Goal: Transaction & Acquisition: Purchase product/service

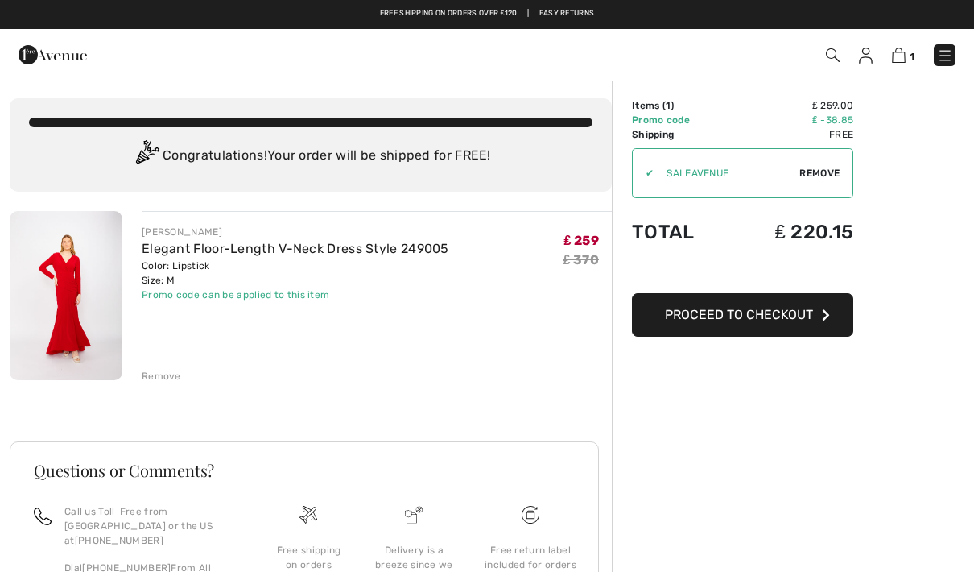
click at [775, 312] on span "Proceed to Checkout" at bounding box center [739, 314] width 148 height 15
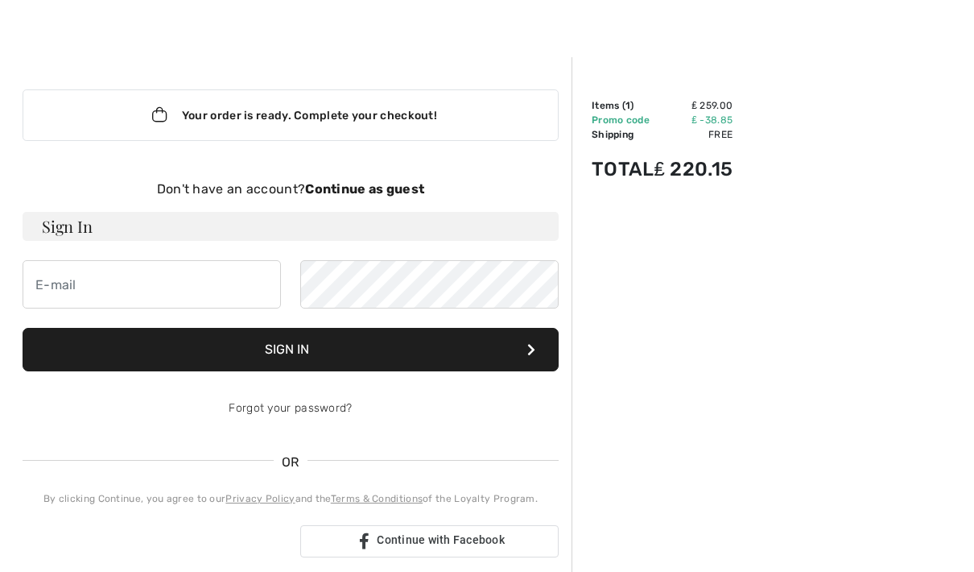
click at [382, 189] on strong "Continue as guest" at bounding box center [364, 188] width 119 height 15
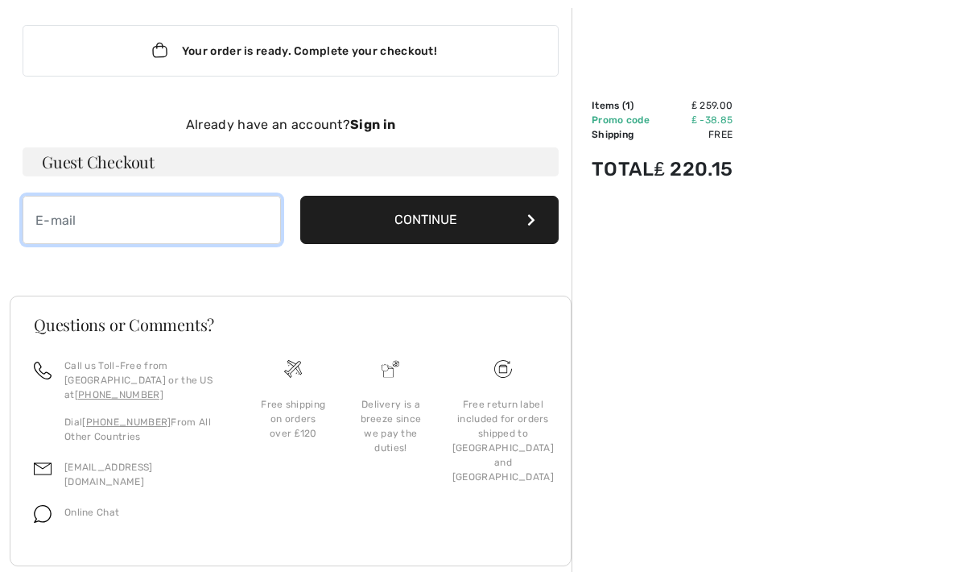
click at [132, 206] on input "email" at bounding box center [152, 220] width 259 height 48
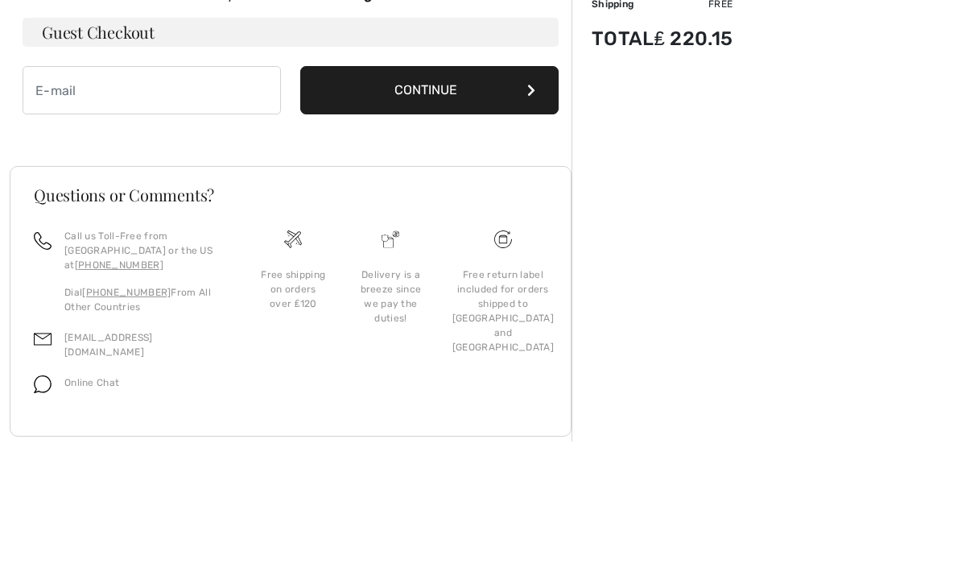
type input "Vickiannedavies@gmail.com"
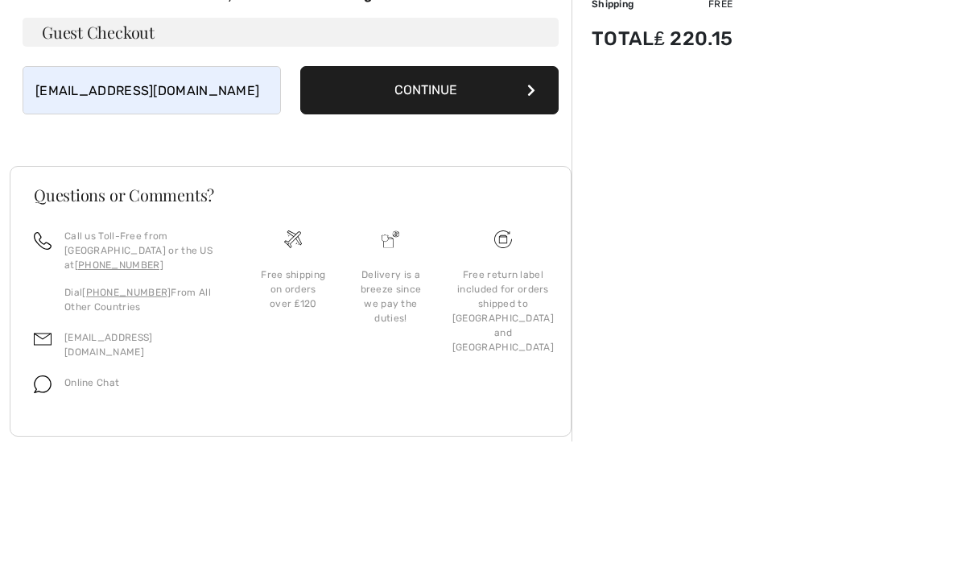
scroll to position [92, 0]
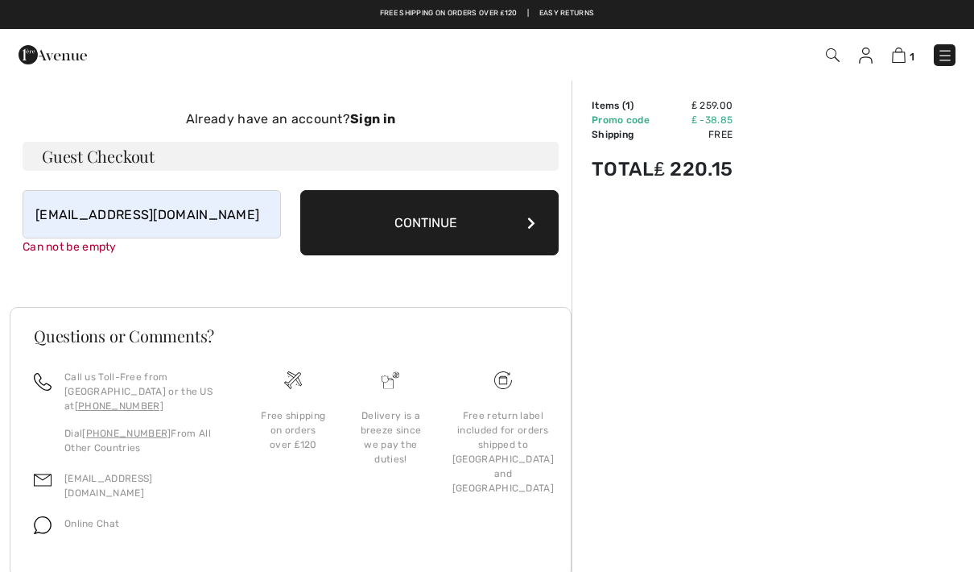
click at [453, 233] on button "Continue" at bounding box center [429, 222] width 259 height 65
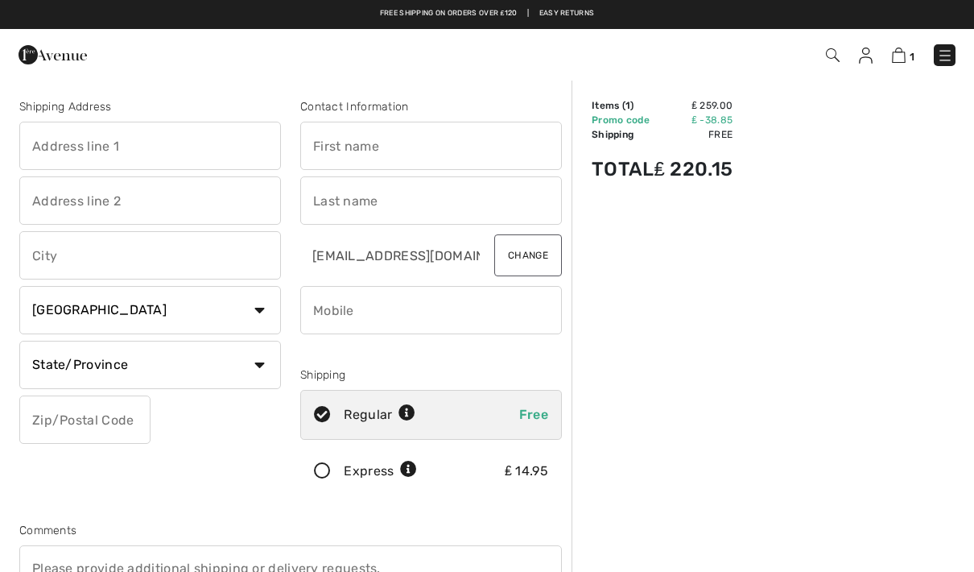
click at [168, 143] on input "text" at bounding box center [150, 146] width 262 height 48
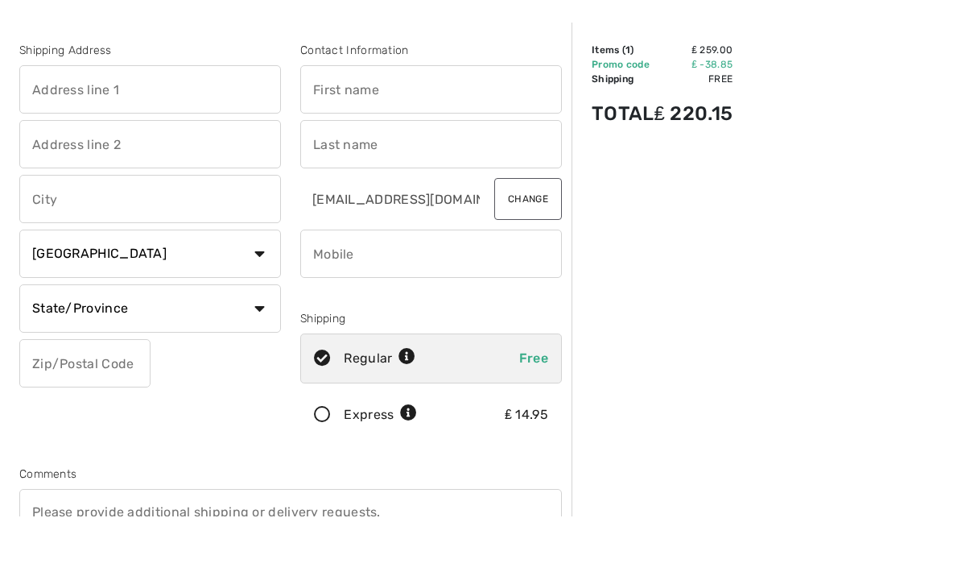
type input "19 BATH ROAD,"
type input "[GEOGRAPHIC_DATA]"
select select "GB"
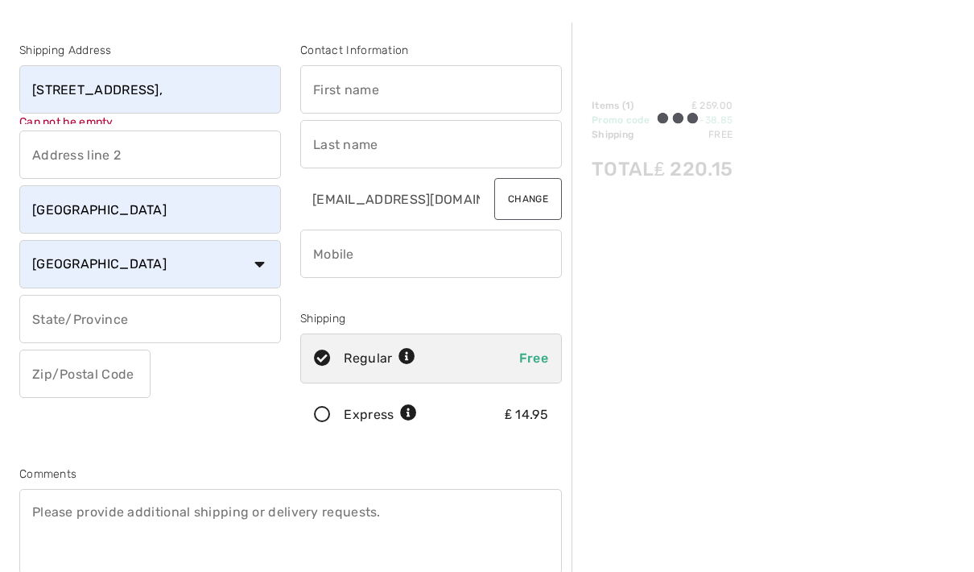
type input "WR53AB"
type input "[PERSON_NAME]"
type input "Perridge"
type input "07791588228"
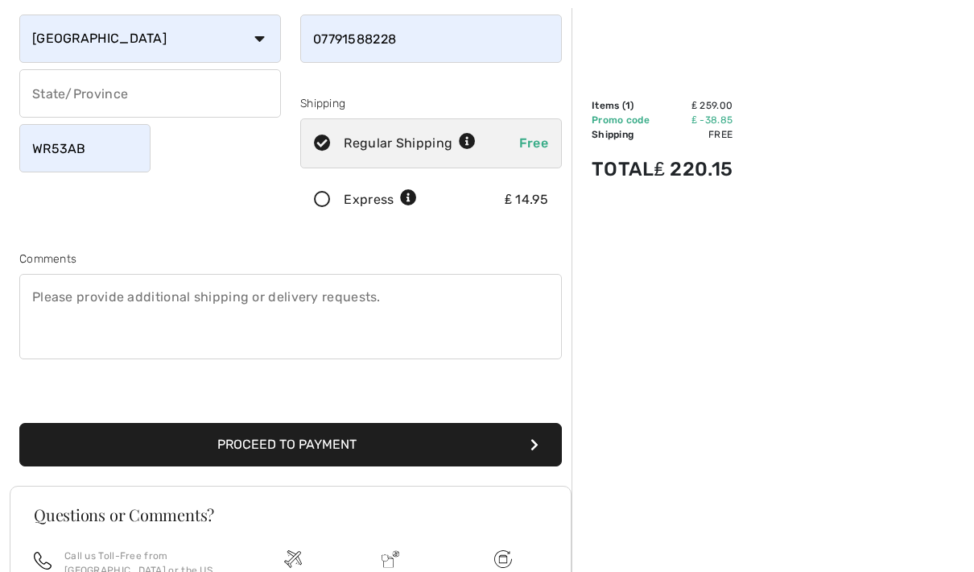
scroll to position [270, 0]
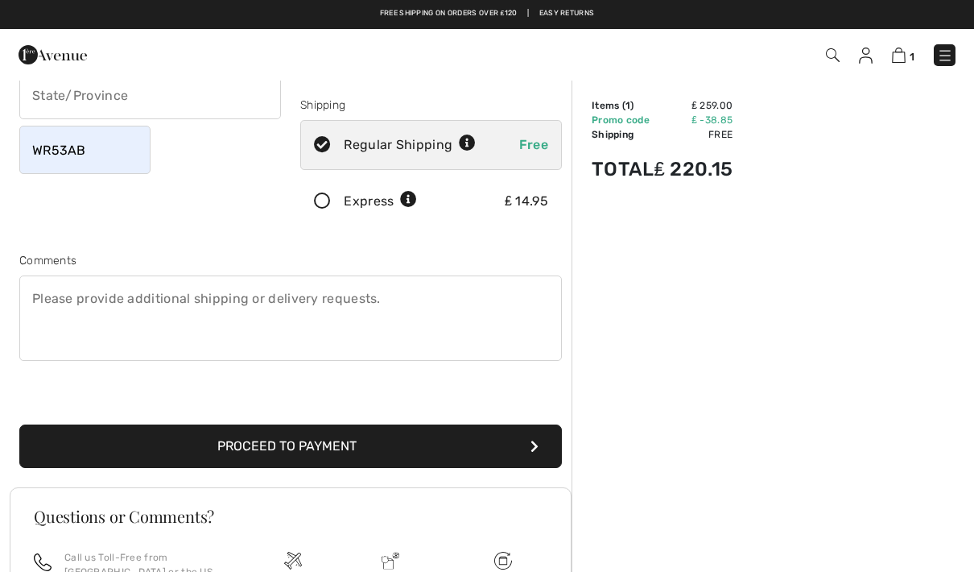
click at [297, 458] on button "Proceed to Payment" at bounding box center [290, 445] width 543 height 43
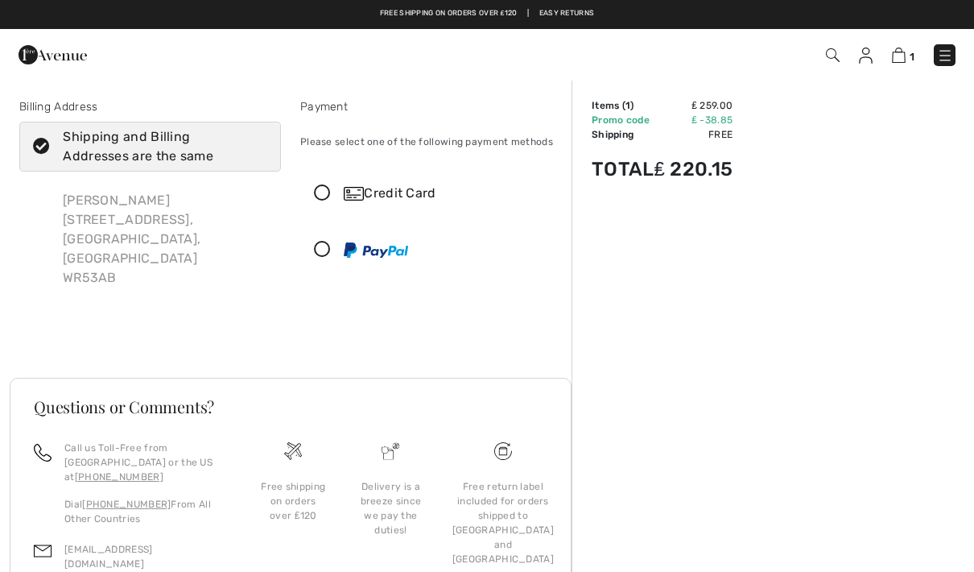
click at [328, 266] on div at bounding box center [424, 249] width 247 height 48
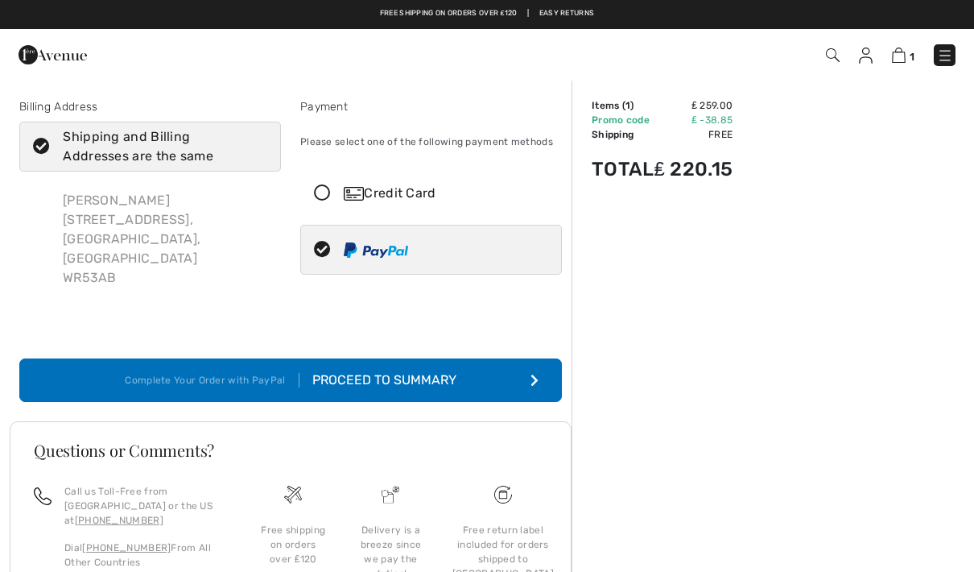
click at [372, 370] on div "Proceed to Summary" at bounding box center [378, 379] width 157 height 19
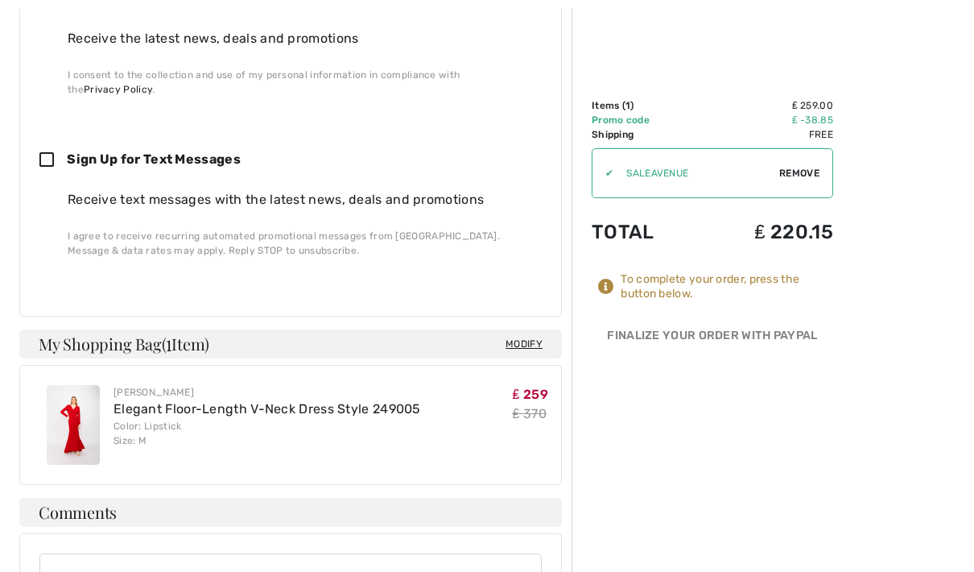
scroll to position [842, 0]
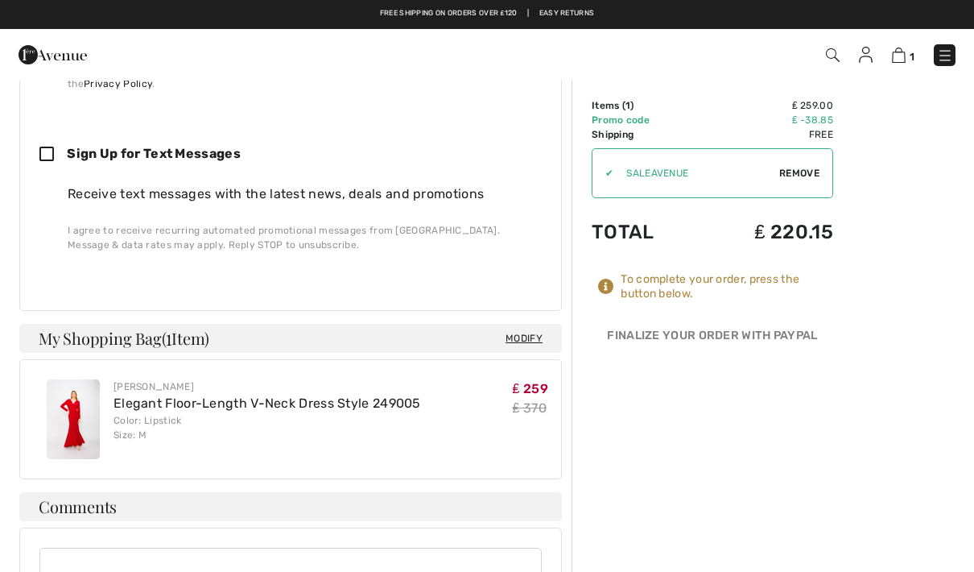
click at [346, 395] on link "Elegant Floor-Length V-Neck Dress Style 249005" at bounding box center [268, 402] width 308 height 15
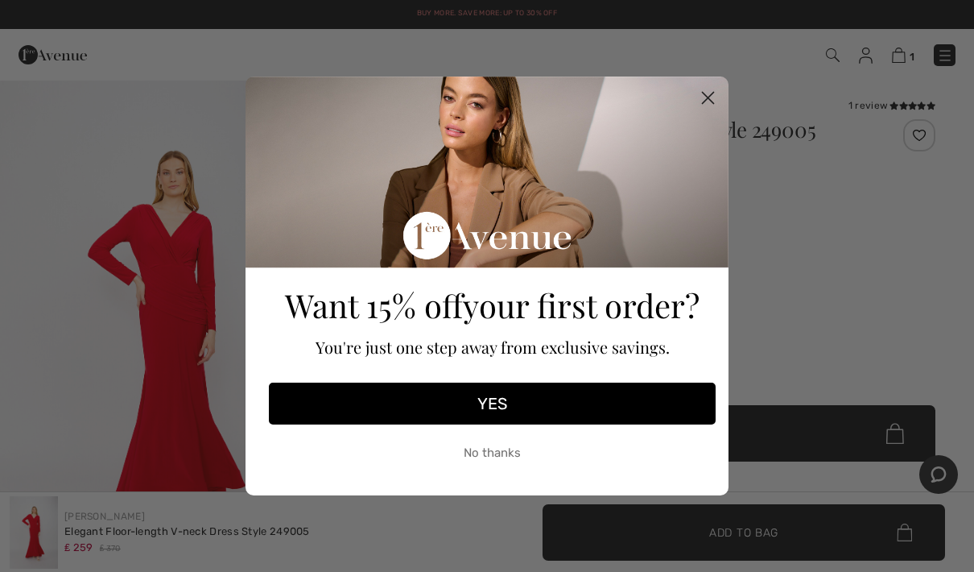
click at [716, 96] on circle "Close dialog" at bounding box center [708, 98] width 27 height 27
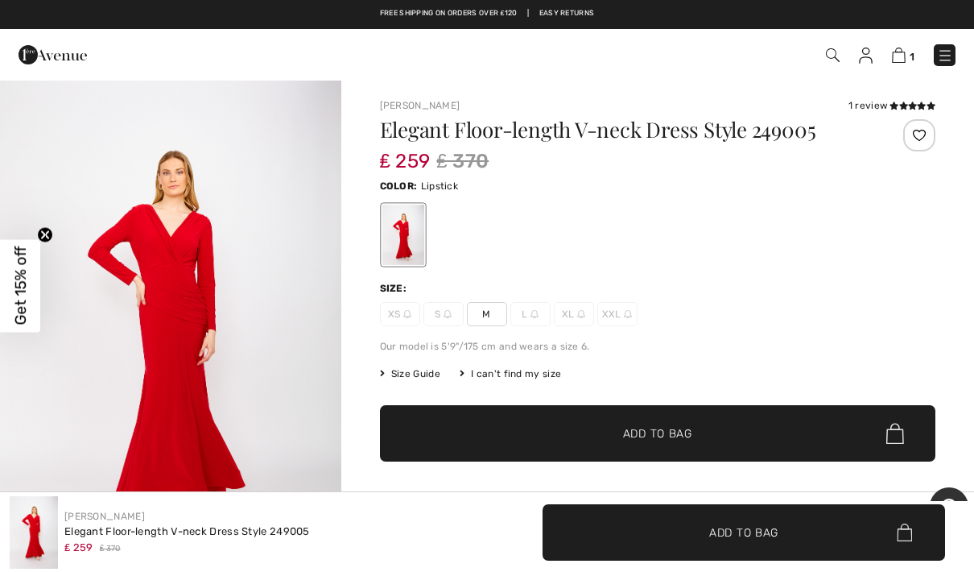
click at [901, 61] on img at bounding box center [899, 55] width 14 height 15
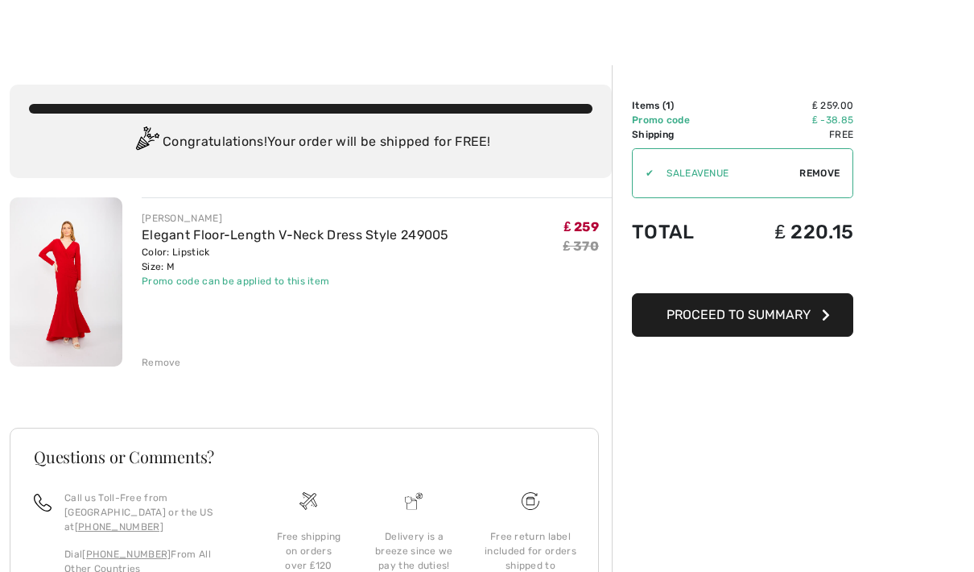
scroll to position [26, 0]
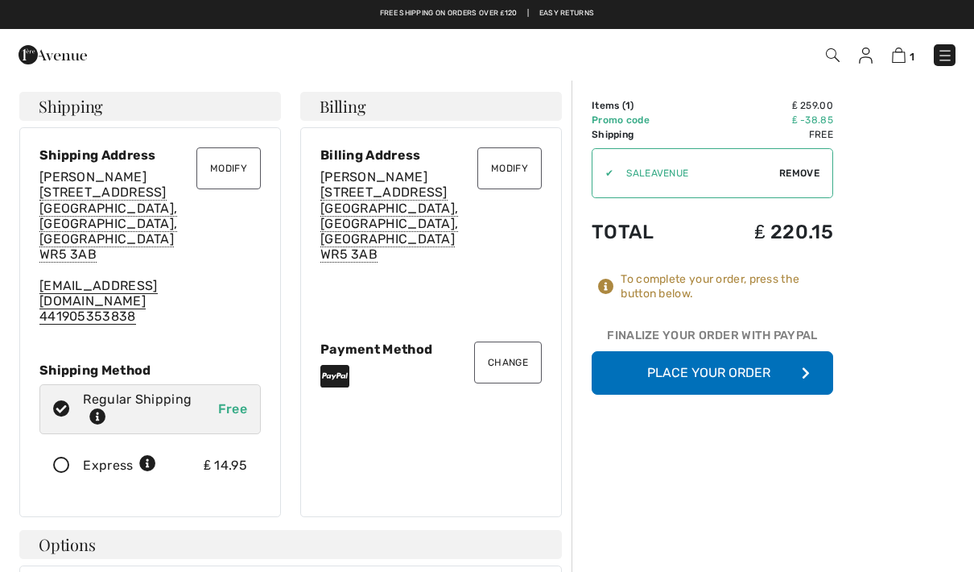
click at [740, 369] on button "Place Your Order" at bounding box center [713, 372] width 242 height 43
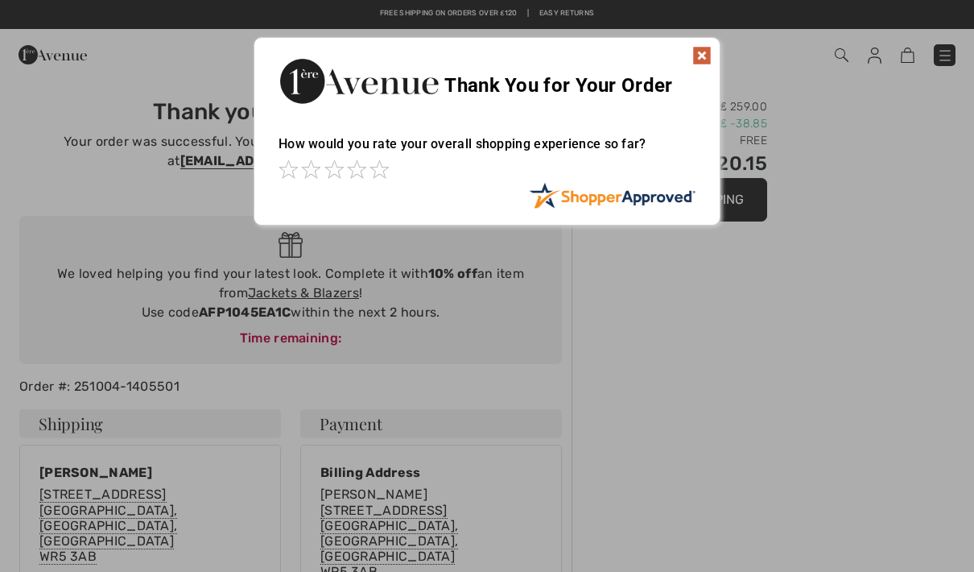
click at [697, 53] on img at bounding box center [702, 55] width 19 height 19
